Goal: Information Seeking & Learning: Learn about a topic

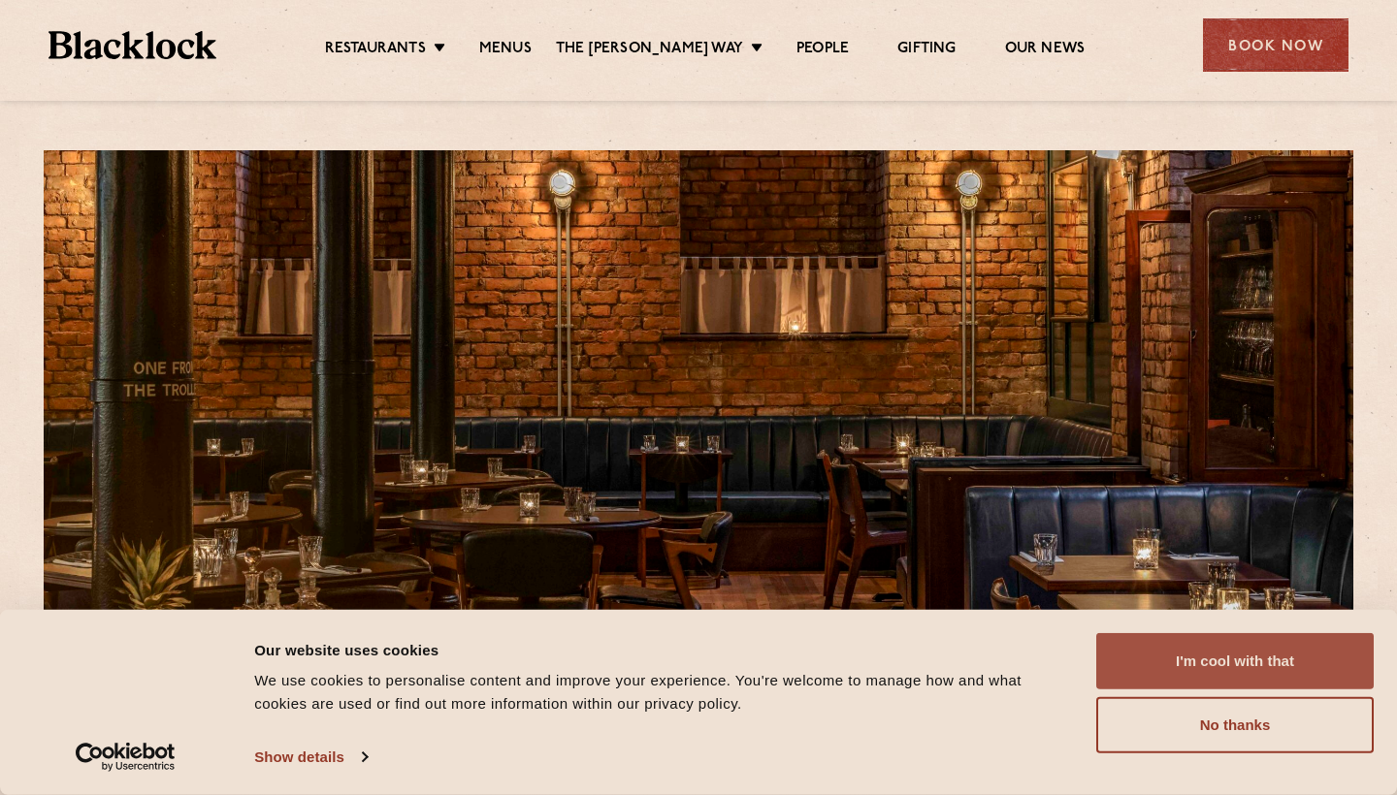
click at [1201, 668] on button "I'm cool with that" at bounding box center [1234, 661] width 277 height 56
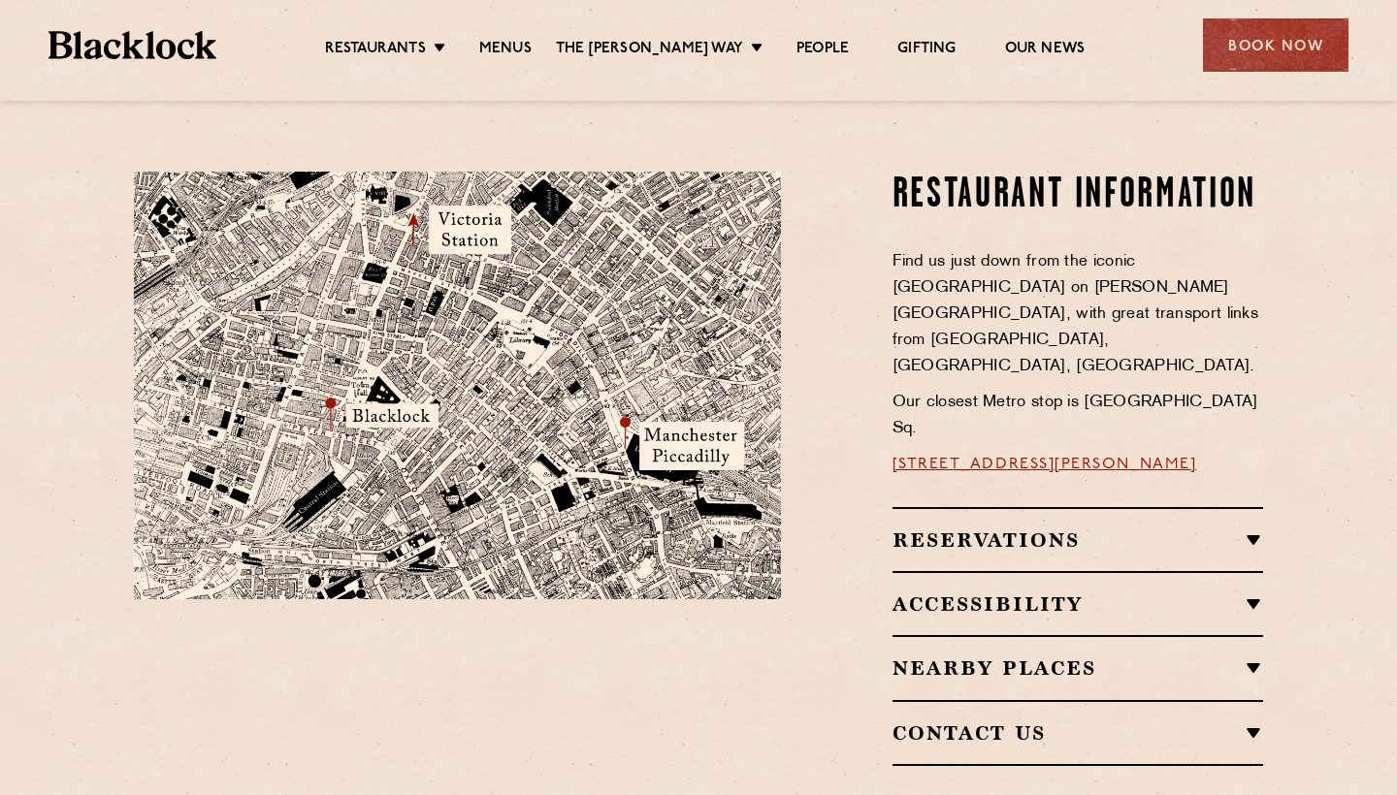
scroll to position [1072, 0]
click at [1177, 506] on div "Reservations Reservations We know that bookings are important for certain occas…" at bounding box center [1077, 538] width 371 height 64
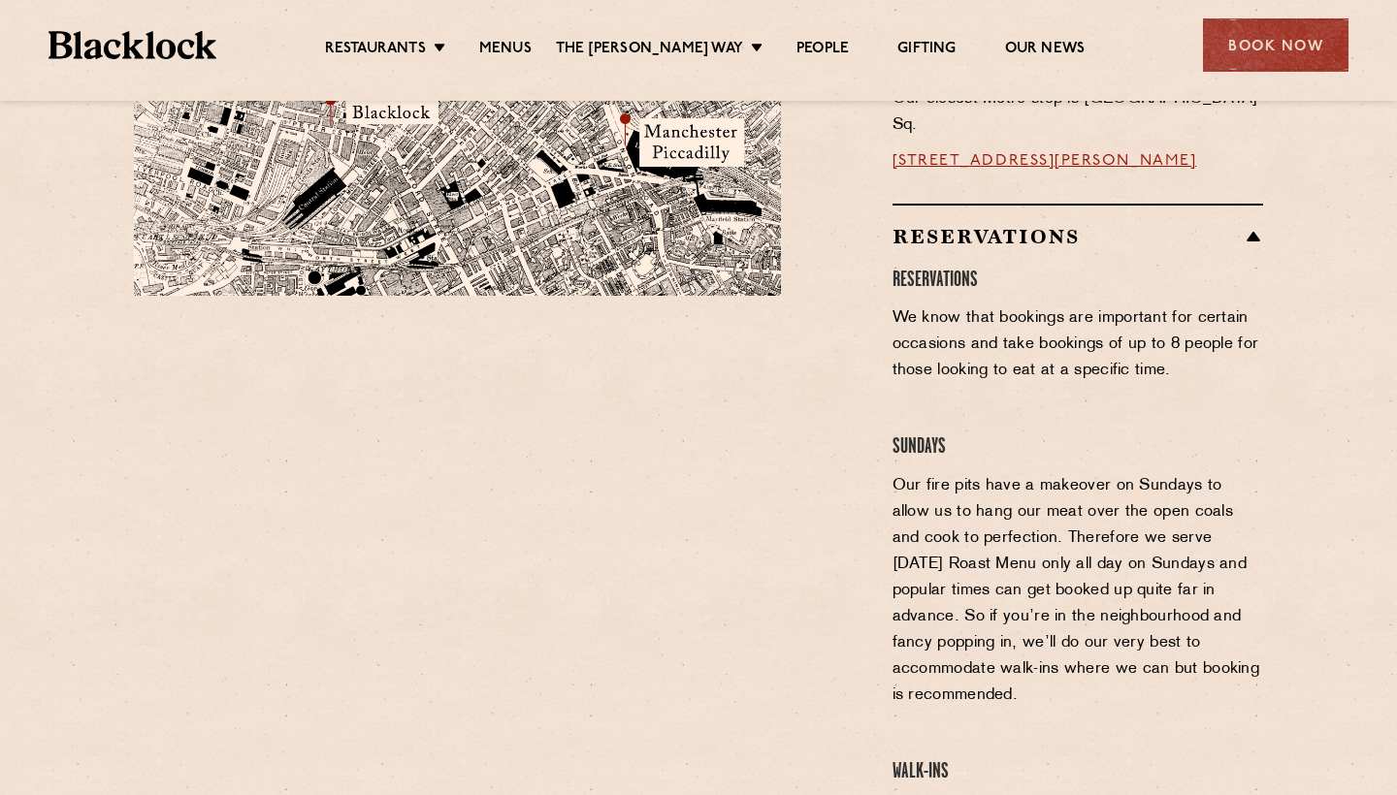
scroll to position [1371, 0]
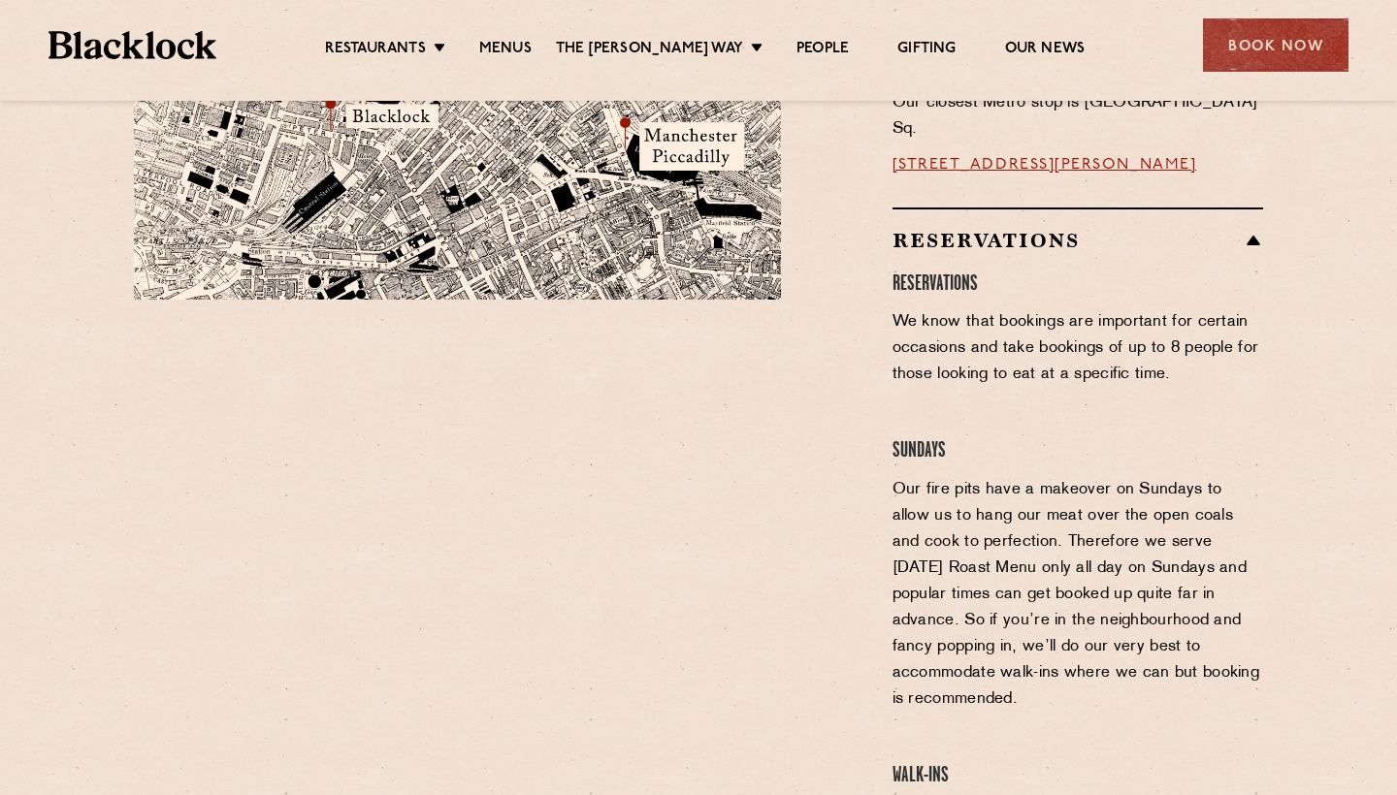
click at [1222, 229] on h2 "Reservations" at bounding box center [1077, 240] width 371 height 23
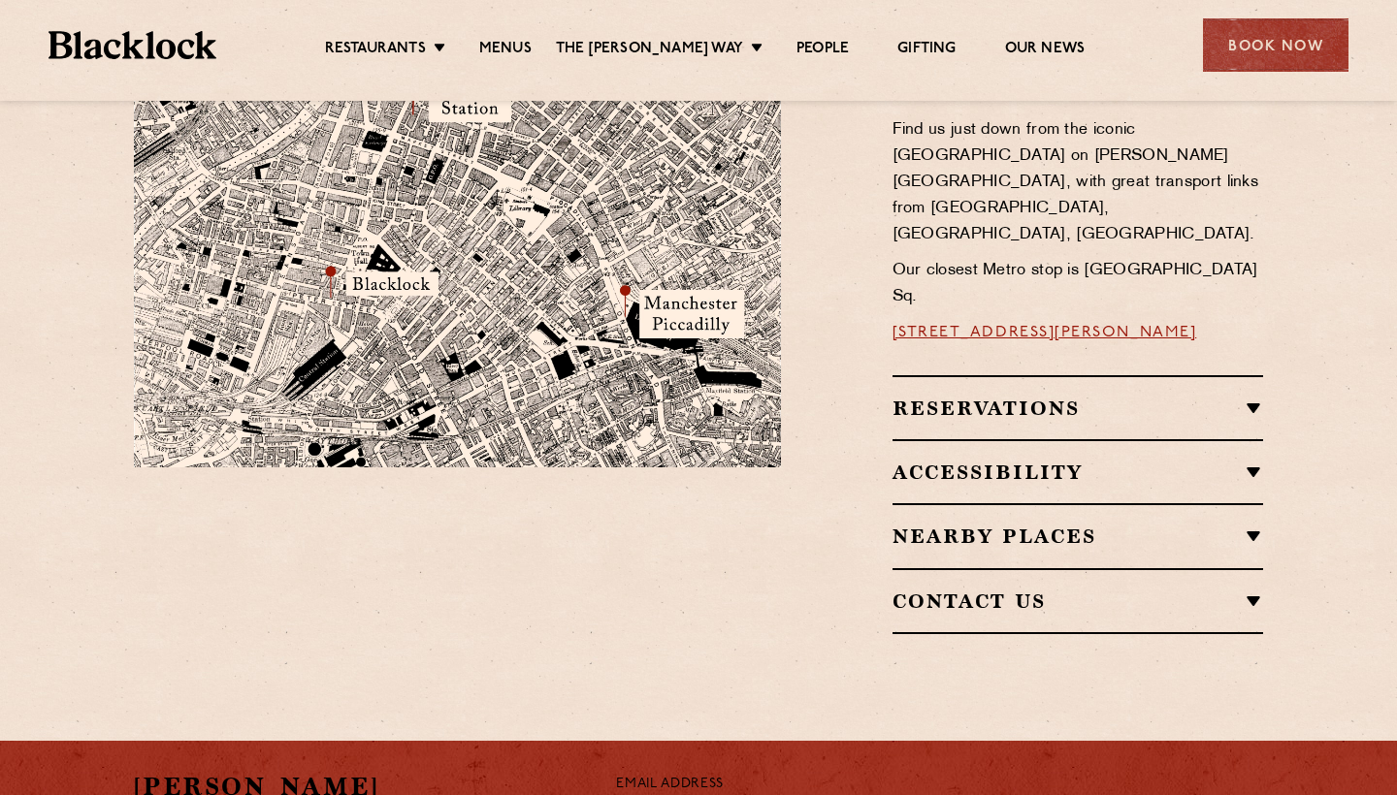
scroll to position [1194, 0]
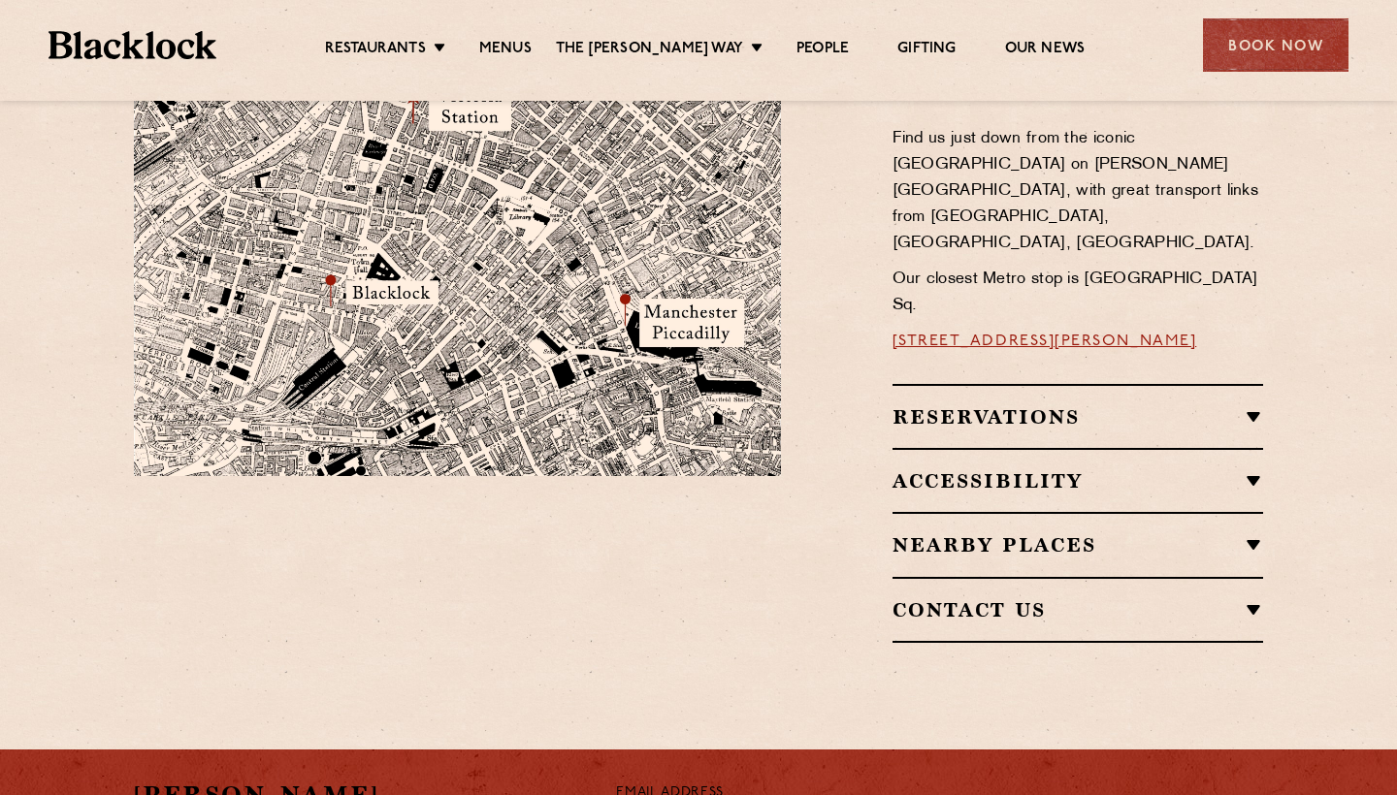
click at [1202, 405] on h2 "Reservations" at bounding box center [1077, 416] width 371 height 23
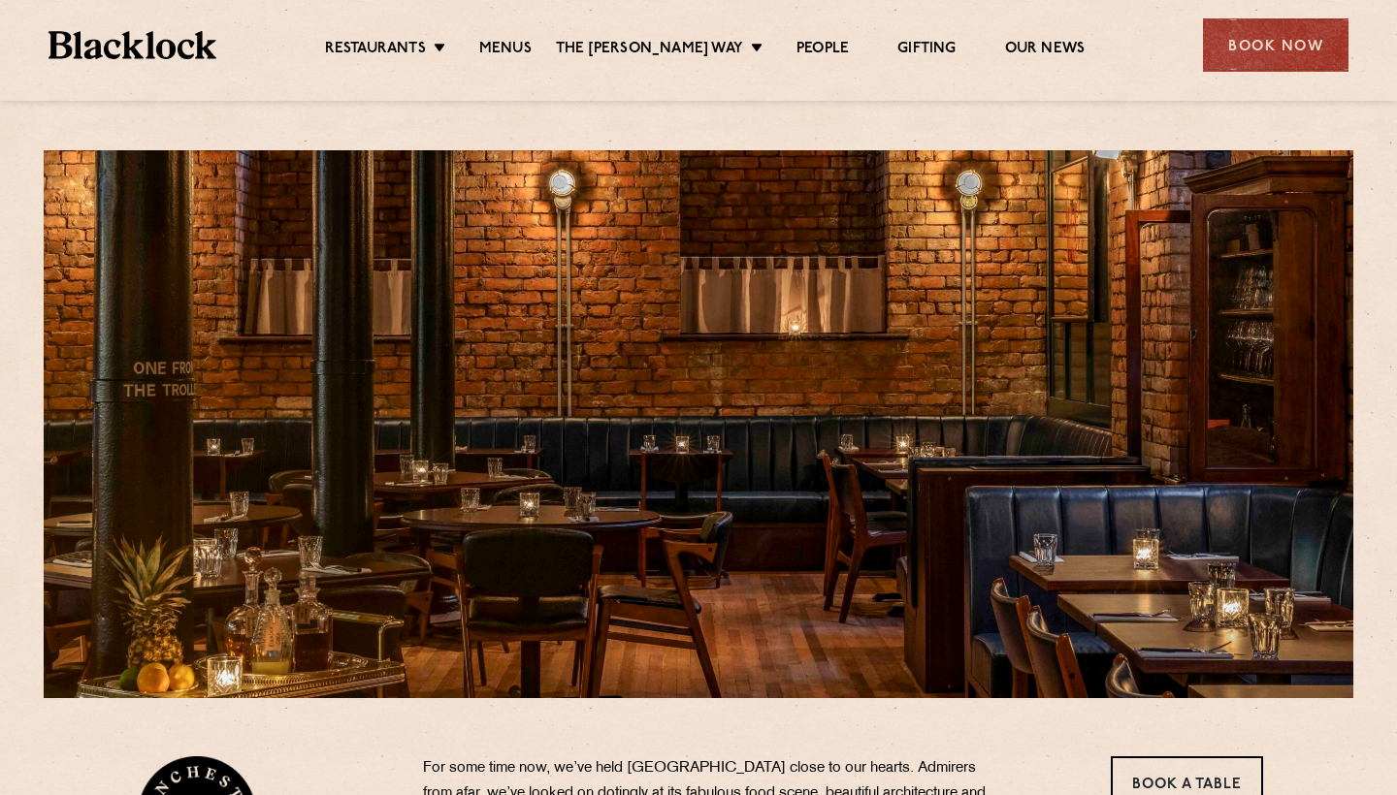
scroll to position [0, 0]
click at [521, 46] on link "Menus" at bounding box center [505, 50] width 52 height 21
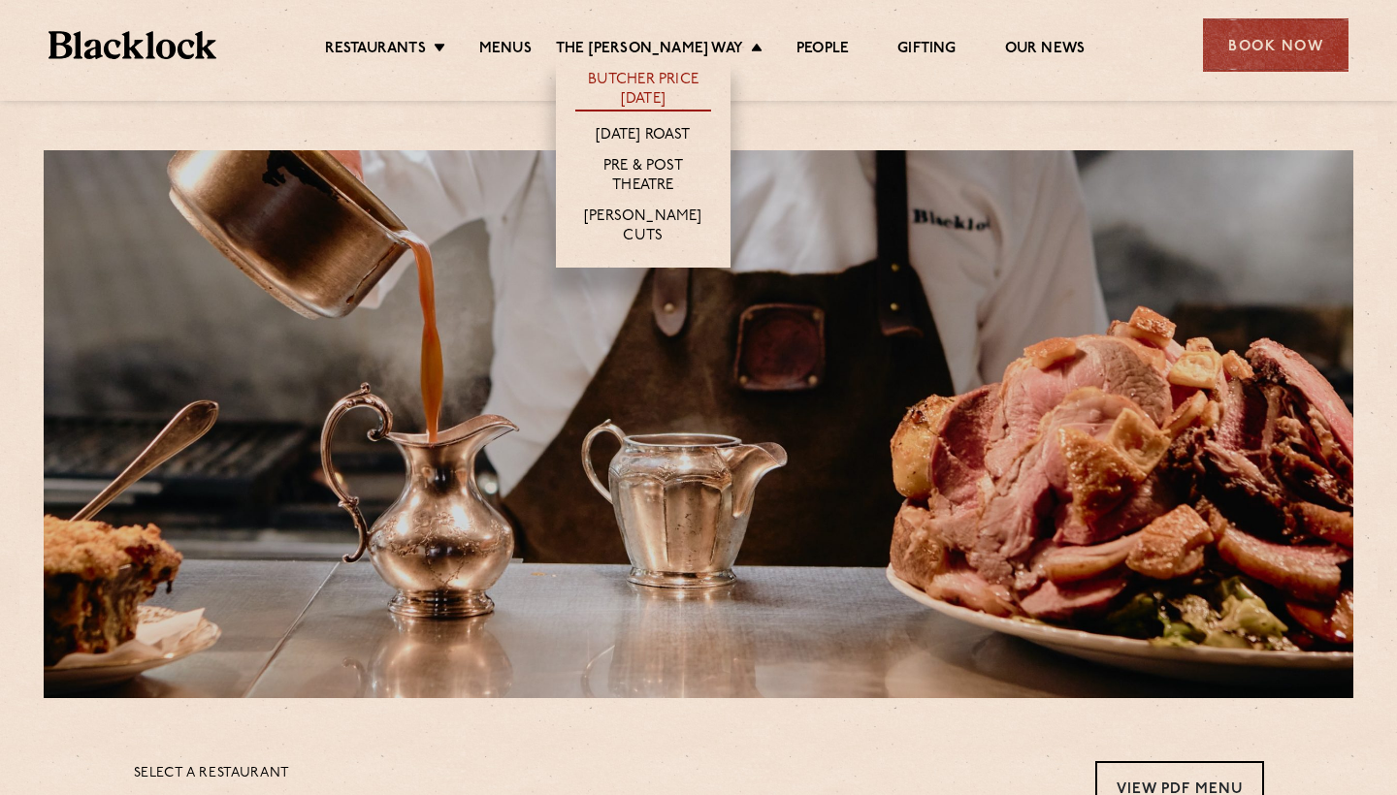
click at [659, 102] on link "Butcher Price [DATE]" at bounding box center [643, 91] width 136 height 41
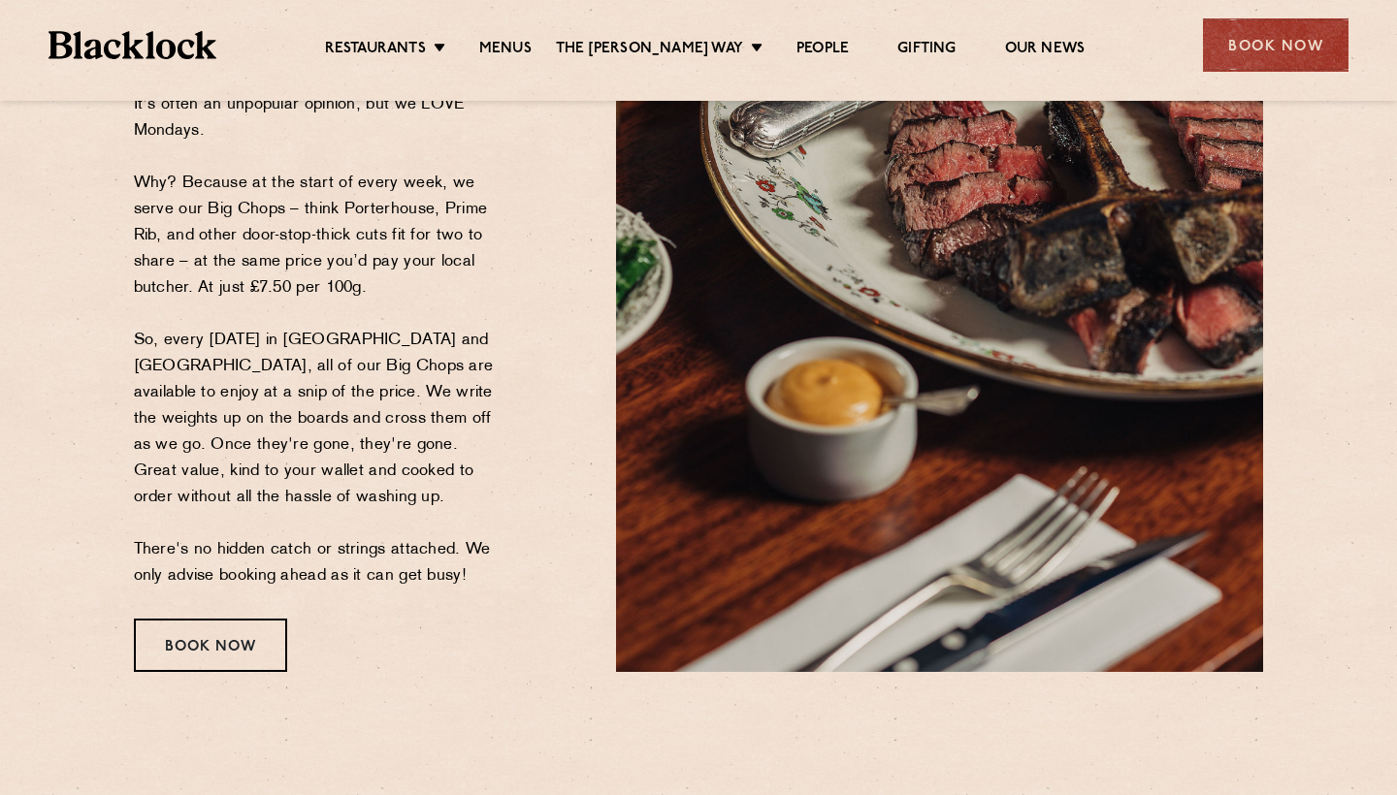
scroll to position [319, 0]
click at [532, 53] on link "Menus" at bounding box center [505, 50] width 52 height 21
